Goal: Obtain resource: Obtain resource

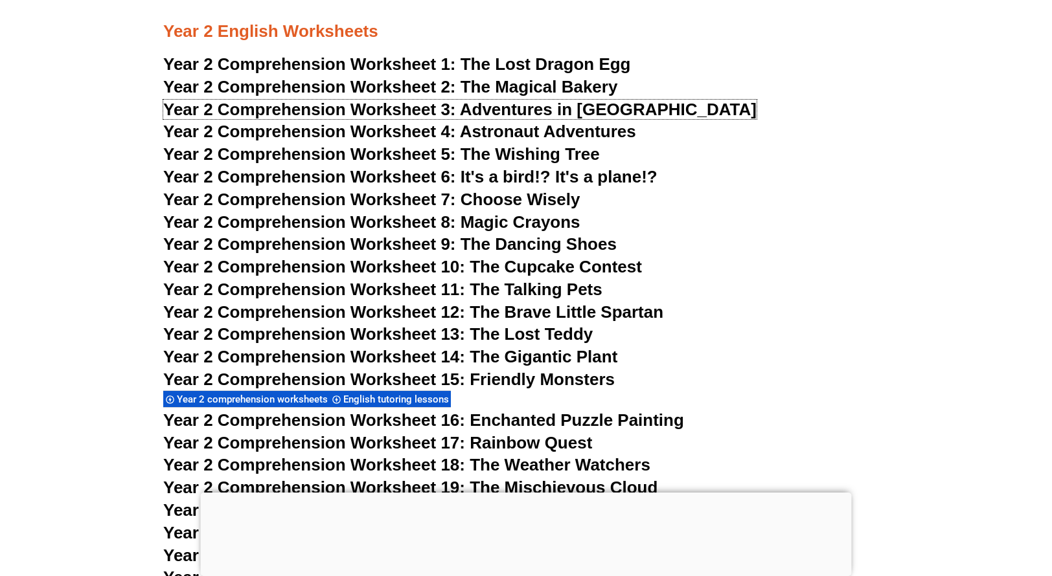
scroll to position [3105, 0]
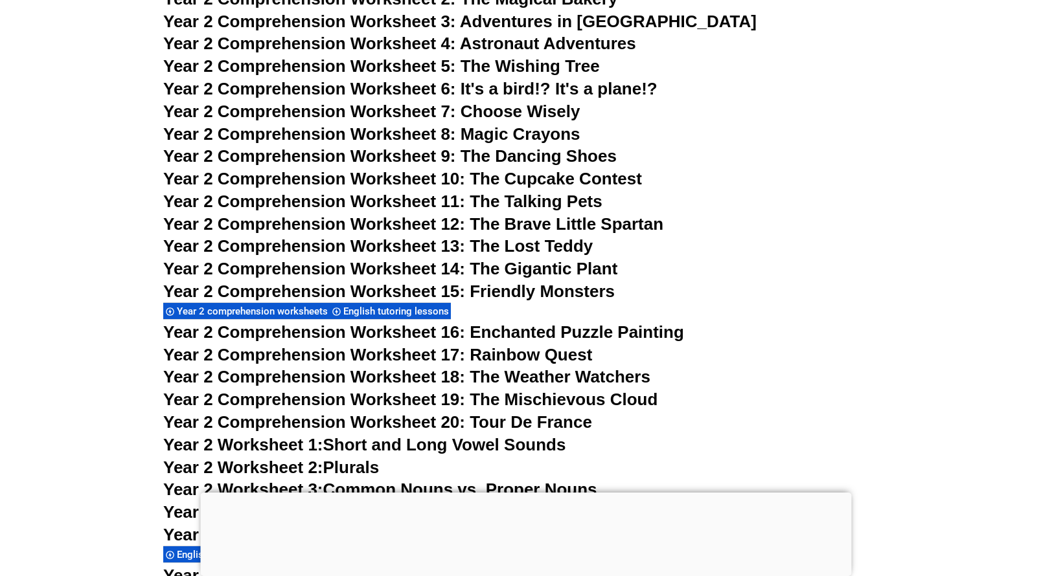
scroll to position [3210, 0]
click at [416, 291] on span "Year 2 Comprehension Worksheet 15: Friendly Monsters" at bounding box center [388, 290] width 451 height 19
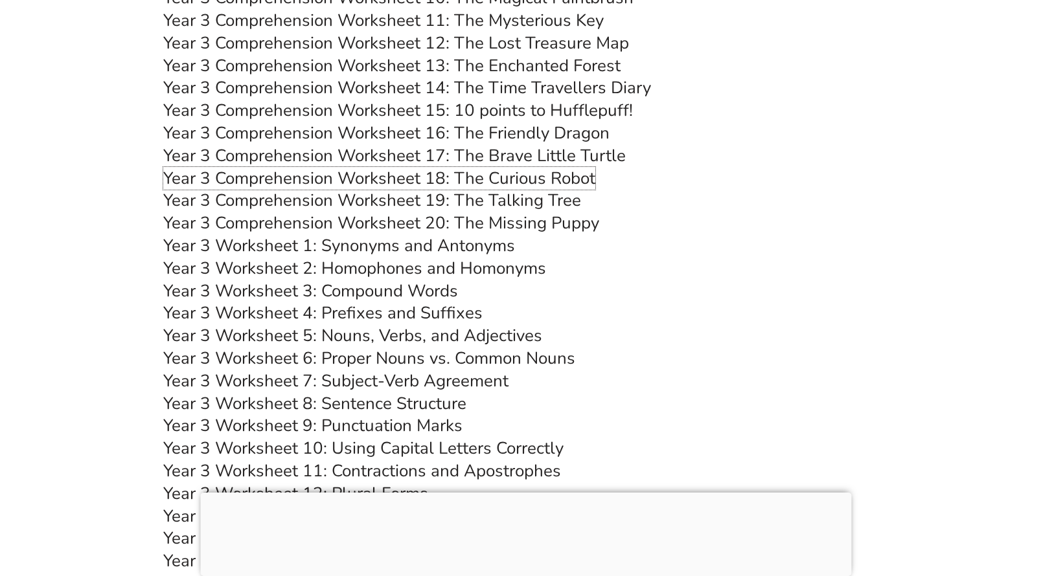
scroll to position [4627, 0]
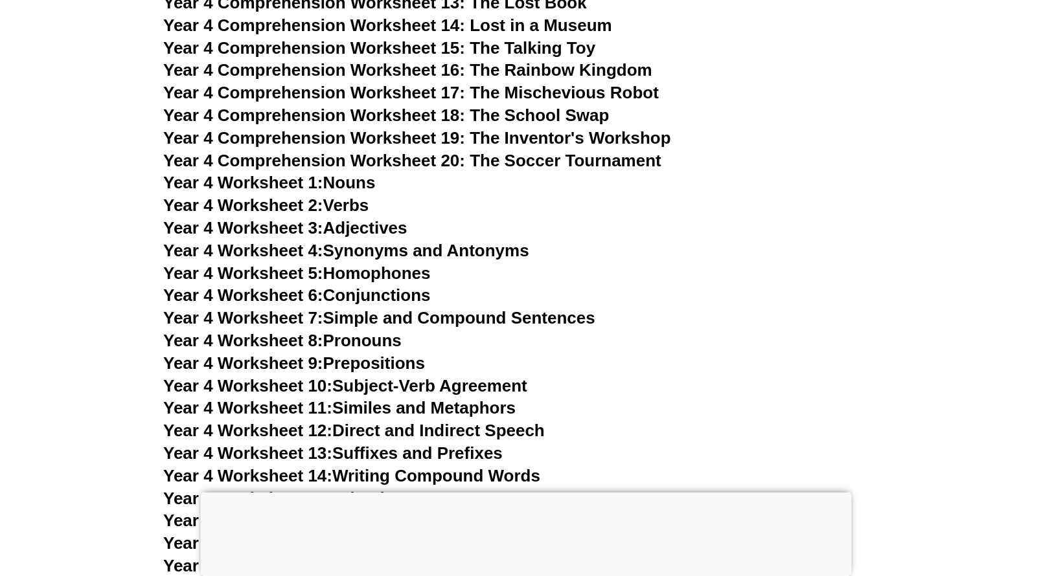
scroll to position [5646, 0]
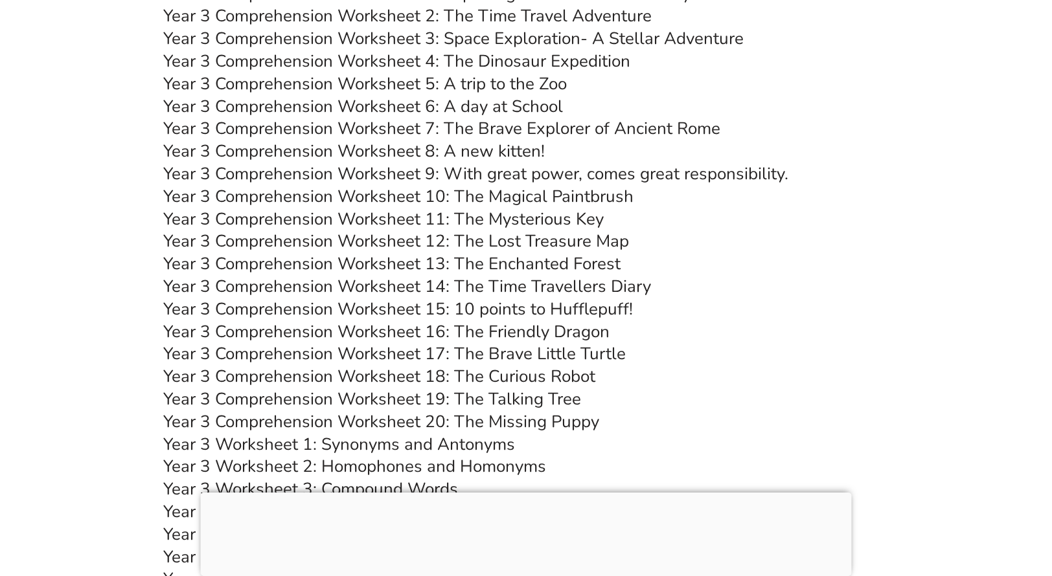
scroll to position [4425, 0]
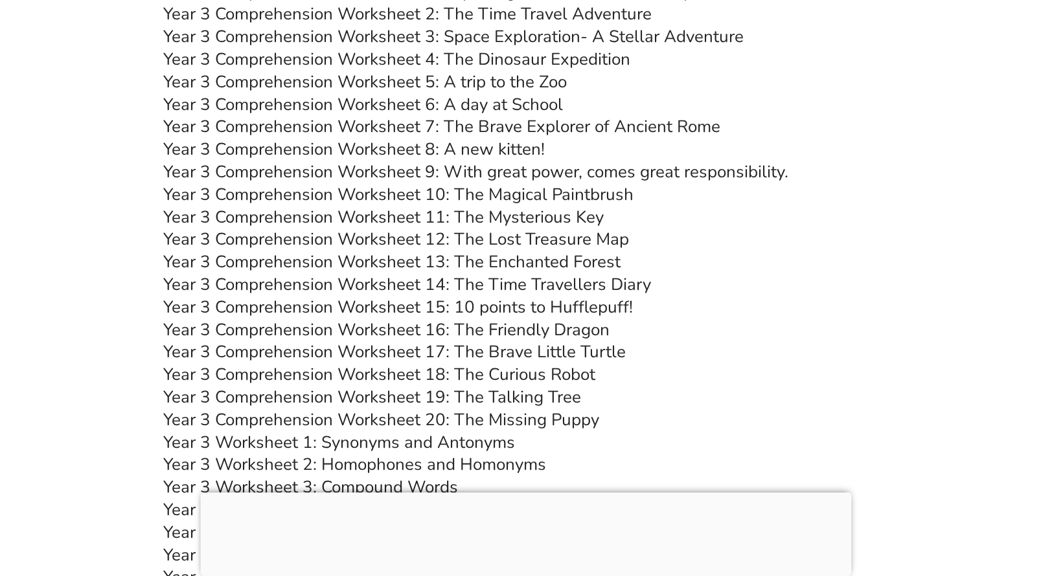
click at [451, 378] on link "Year 3 Comprehension Worksheet 18: The Curious Robot" at bounding box center [379, 374] width 432 height 23
